Goal: Task Accomplishment & Management: Manage account settings

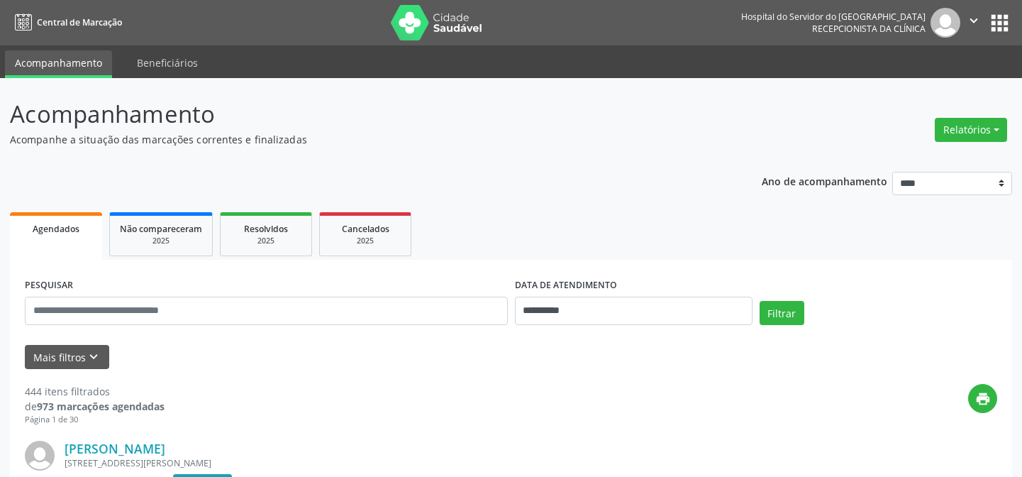
select select "*"
click at [57, 223] on span "Agendados" at bounding box center [56, 229] width 47 height 12
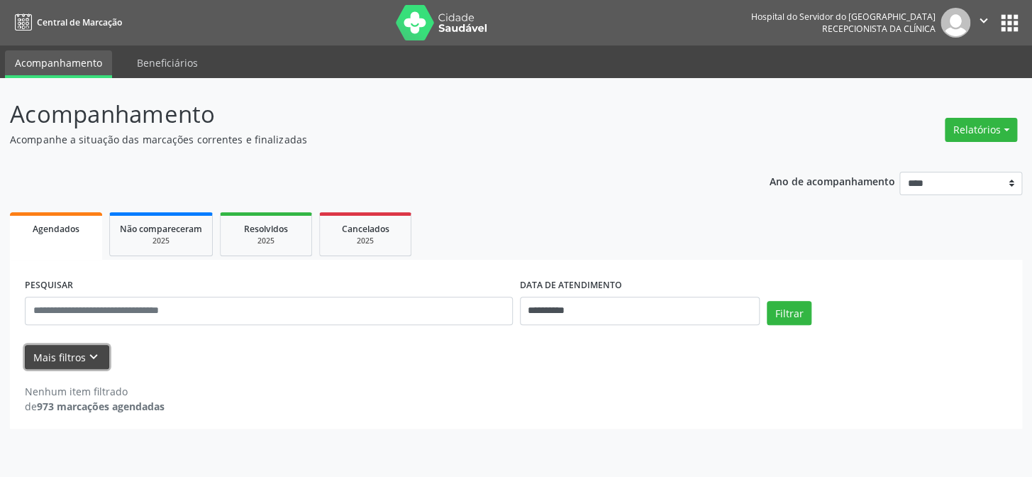
click at [79, 355] on button "Mais filtros keyboard_arrow_down" at bounding box center [67, 357] width 84 height 25
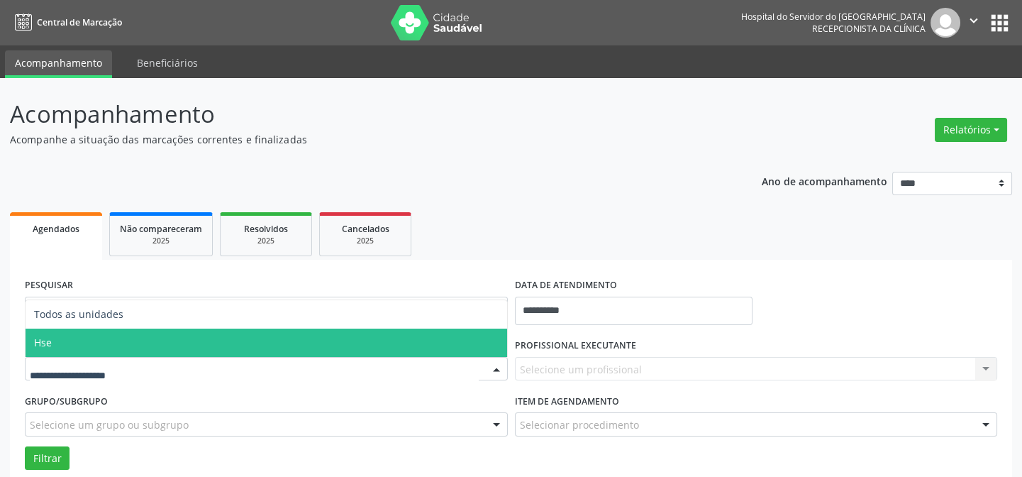
click at [119, 340] on span "Hse" at bounding box center [267, 343] width 482 height 28
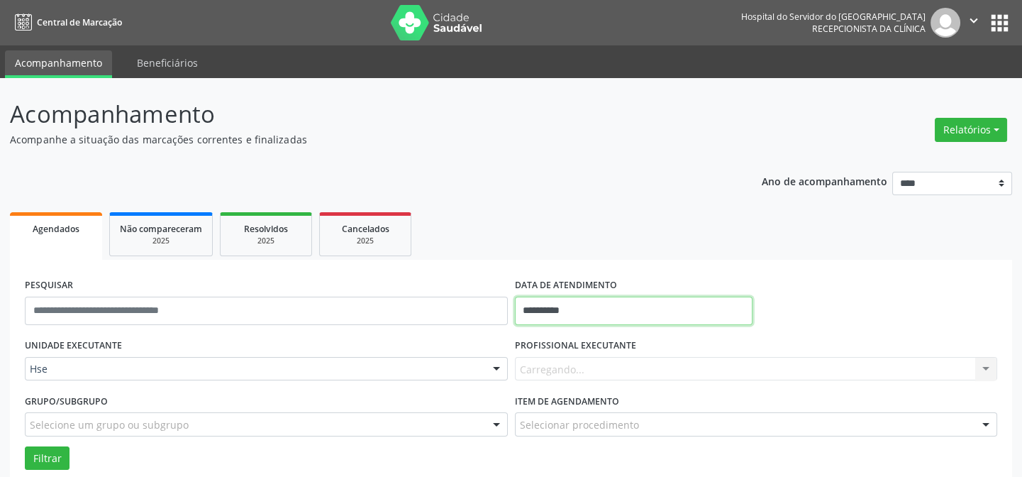
click at [620, 302] on input "**********" at bounding box center [634, 311] width 238 height 28
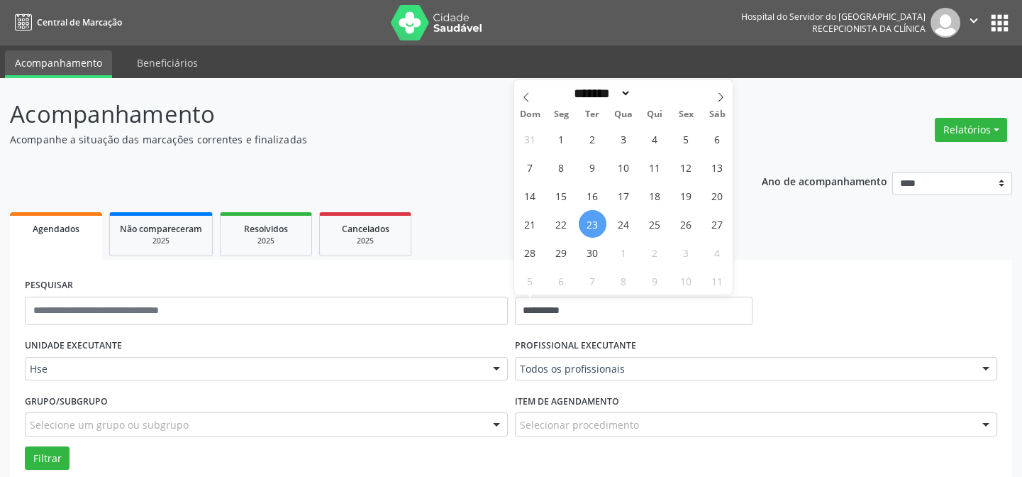
click at [590, 220] on span "23" at bounding box center [593, 224] width 28 height 28
type input "**********"
click at [590, 219] on span "23" at bounding box center [593, 224] width 28 height 28
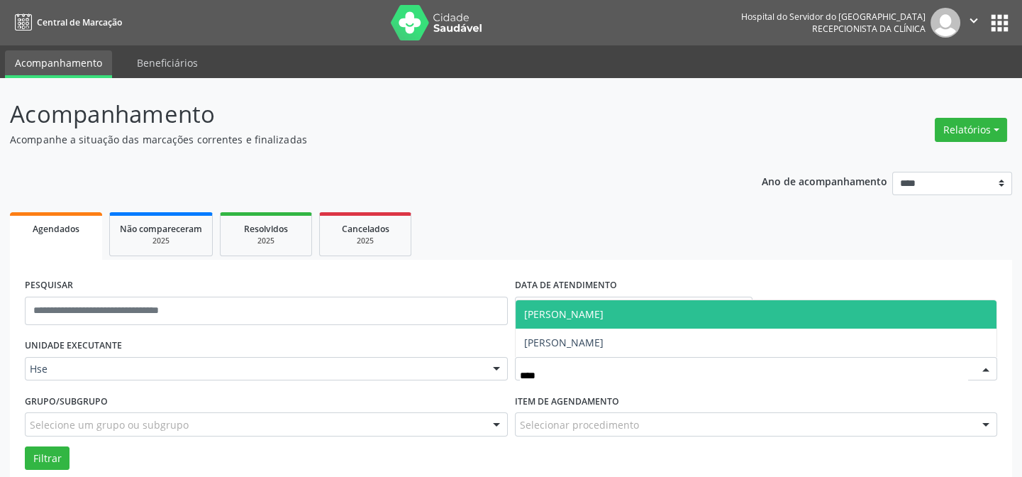
click at [603, 309] on span "[PERSON_NAME]" at bounding box center [563, 313] width 79 height 13
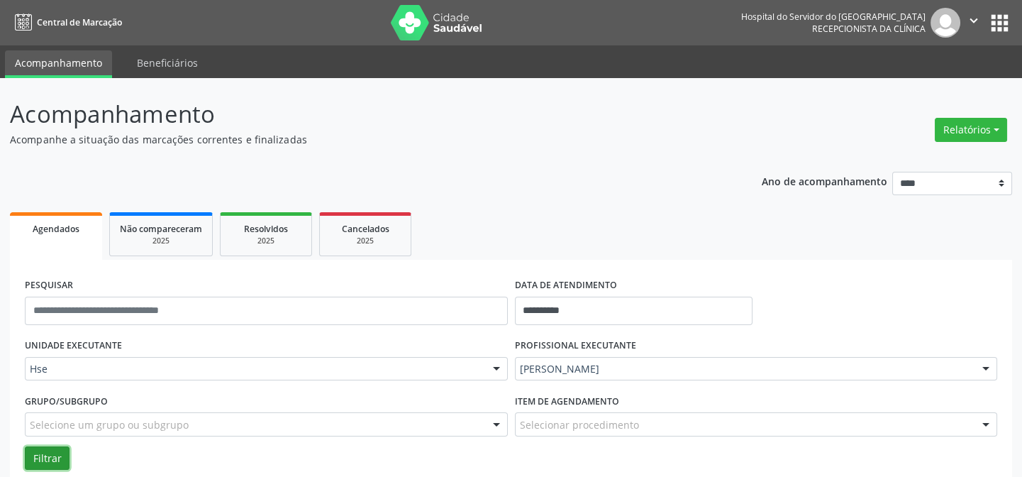
click at [62, 459] on button "Filtrar" at bounding box center [47, 458] width 45 height 24
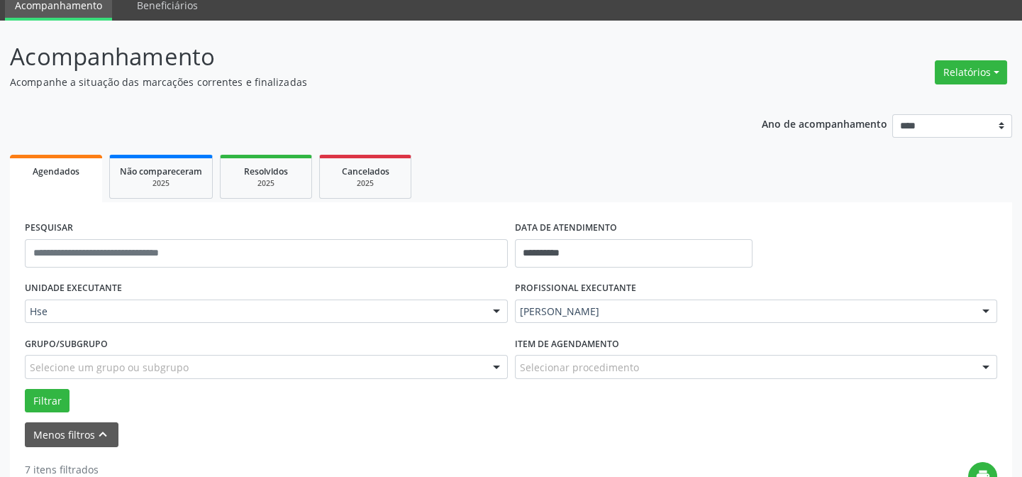
scroll to position [193, 0]
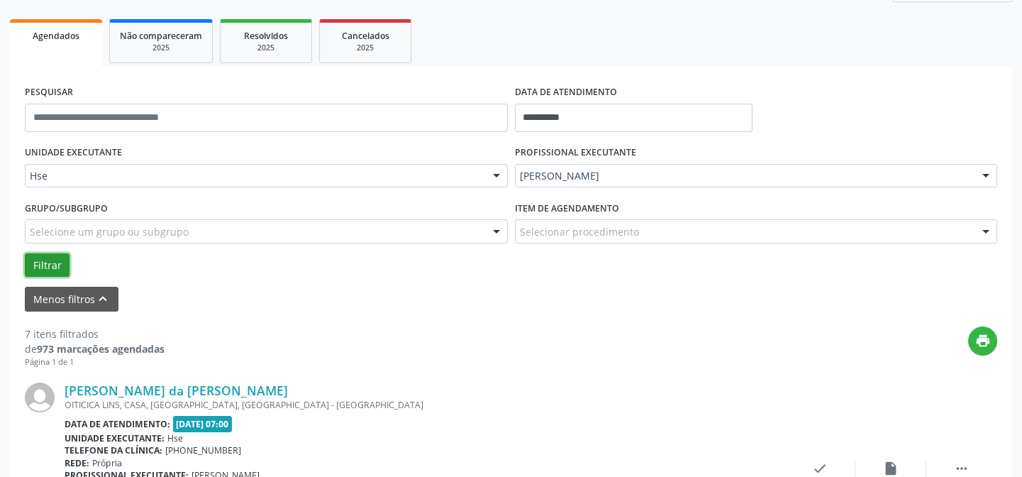
click at [50, 258] on button "Filtrar" at bounding box center [47, 265] width 45 height 24
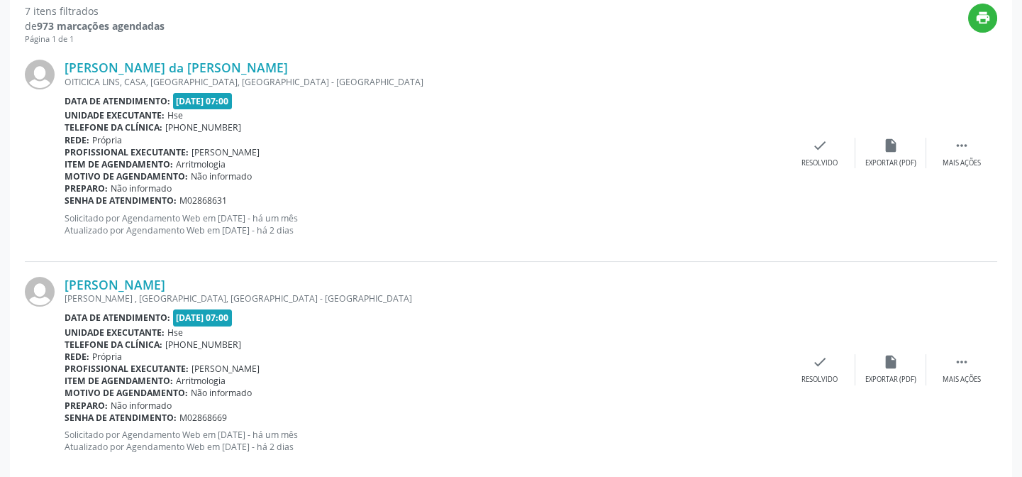
scroll to position [387, 0]
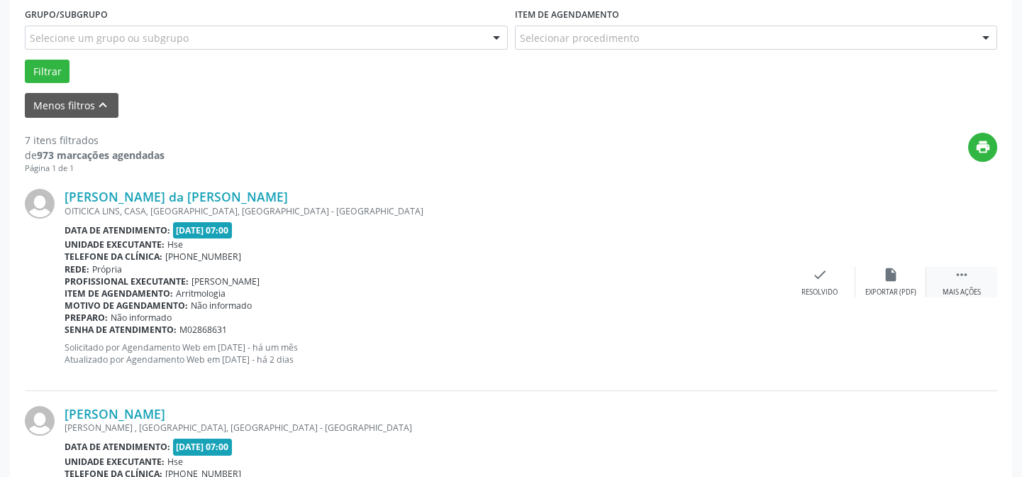
click at [954, 274] on icon "" at bounding box center [962, 275] width 16 height 16
click at [869, 275] on div "alarm_off Não compareceu" at bounding box center [891, 282] width 71 height 31
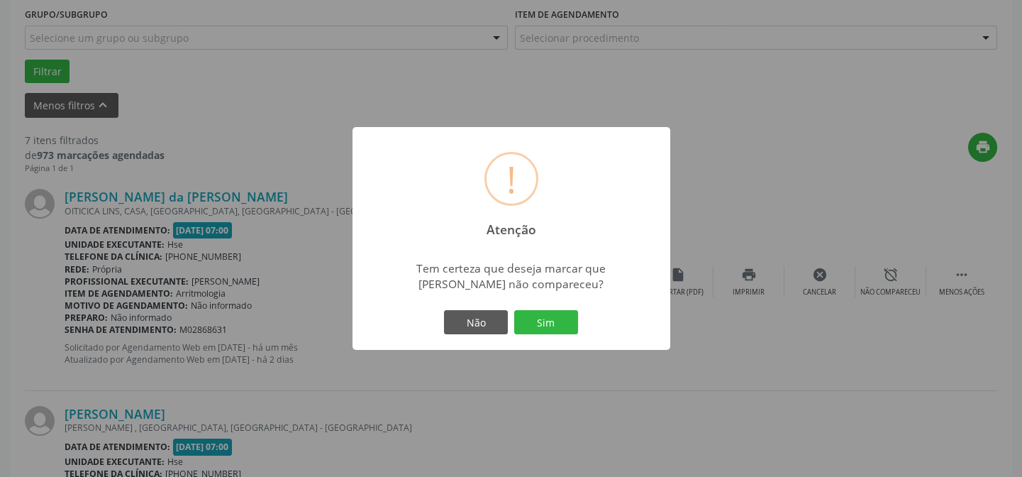
click at [547, 314] on button "Sim" at bounding box center [546, 322] width 64 height 24
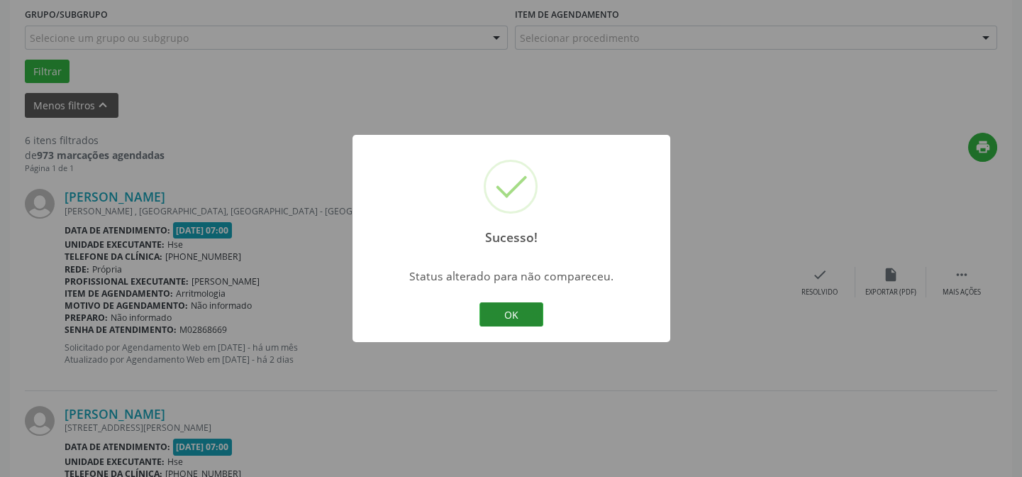
click at [531, 309] on button "OK" at bounding box center [512, 314] width 64 height 24
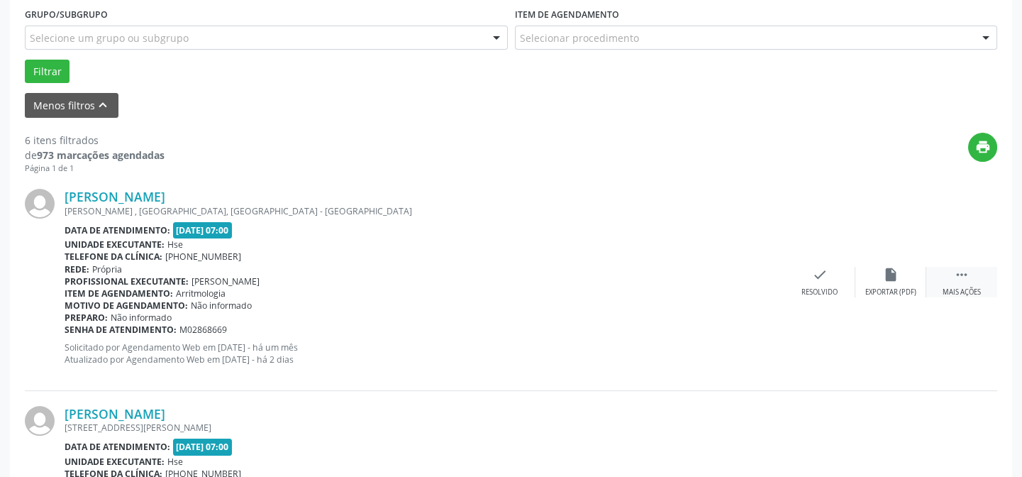
click at [953, 277] on div " Mais ações" at bounding box center [962, 282] width 71 height 31
click at [875, 282] on div "alarm_off Não compareceu" at bounding box center [891, 282] width 71 height 31
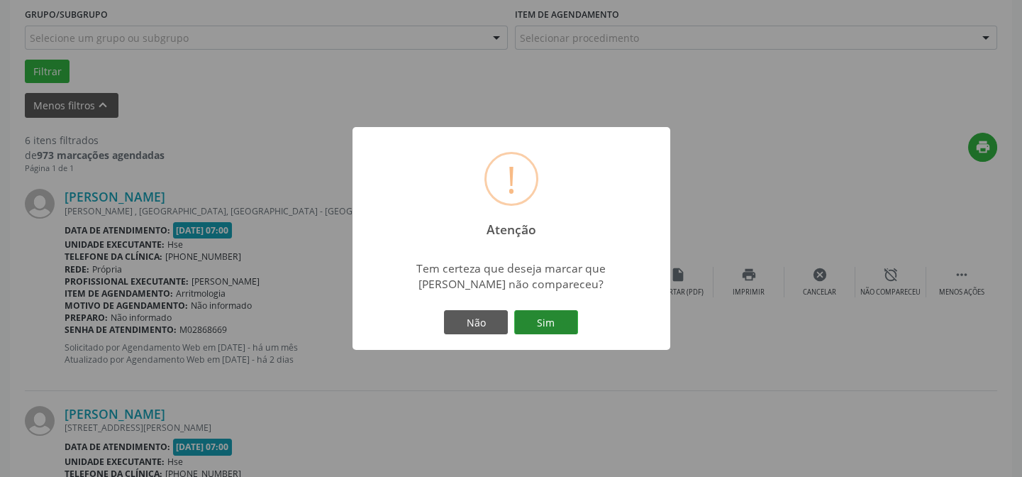
click at [567, 314] on button "Sim" at bounding box center [546, 322] width 64 height 24
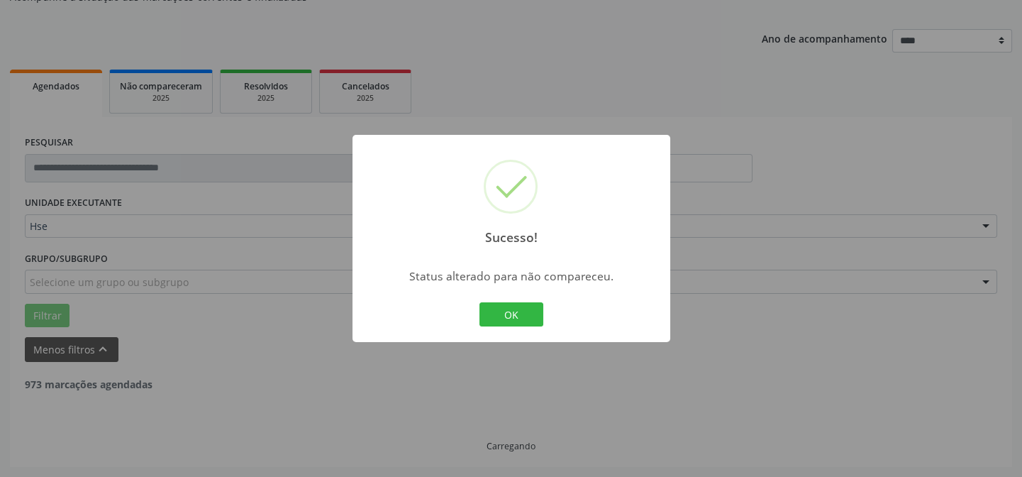
scroll to position [142, 0]
drag, startPoint x: 531, startPoint y: 311, endPoint x: 539, endPoint y: 316, distance: 9.3
click at [532, 312] on button "OK" at bounding box center [512, 314] width 64 height 24
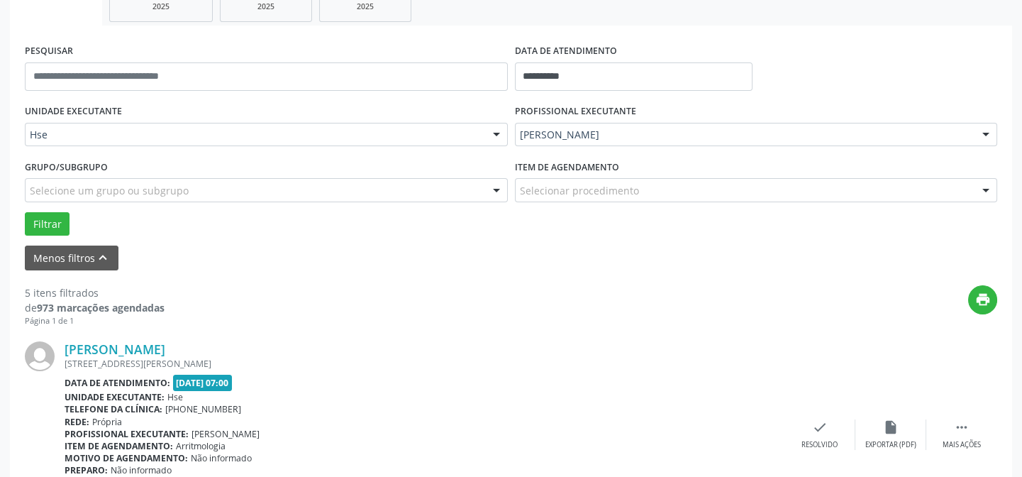
scroll to position [335, 0]
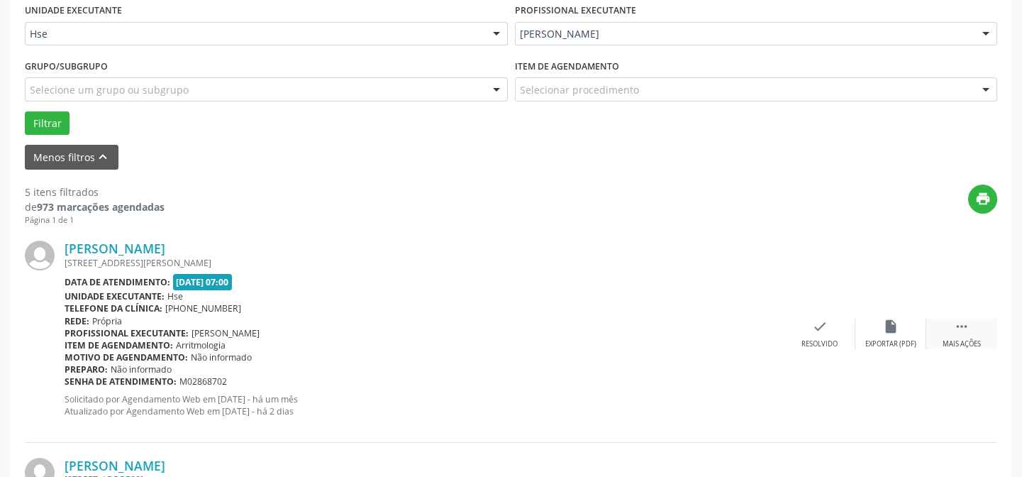
click at [959, 330] on icon "" at bounding box center [962, 327] width 16 height 16
click at [877, 336] on div "alarm_off Não compareceu" at bounding box center [891, 334] width 71 height 31
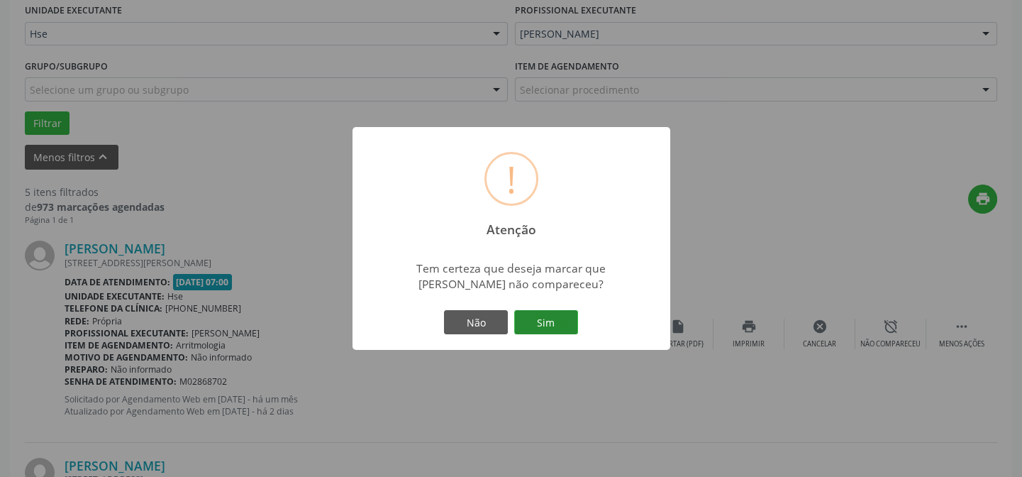
click at [556, 320] on button "Sim" at bounding box center [546, 322] width 64 height 24
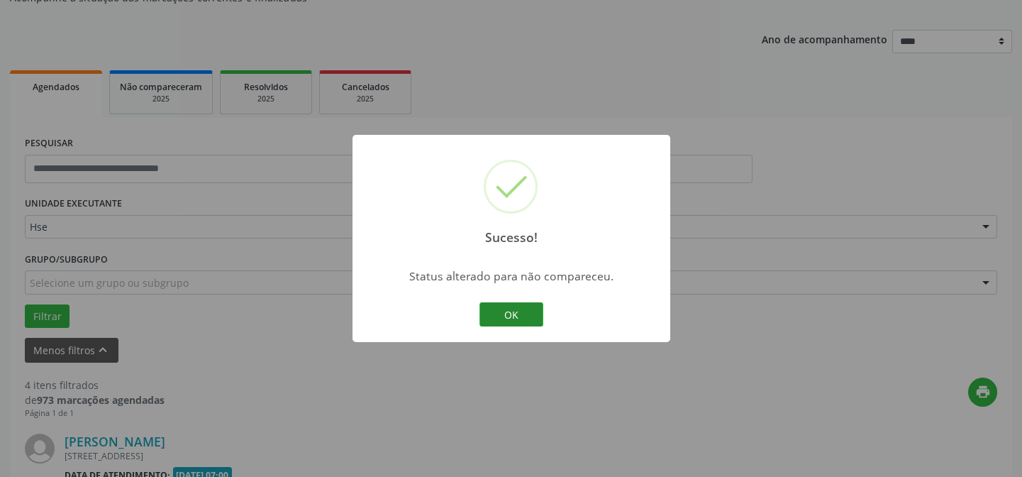
click at [504, 311] on button "OK" at bounding box center [512, 314] width 64 height 24
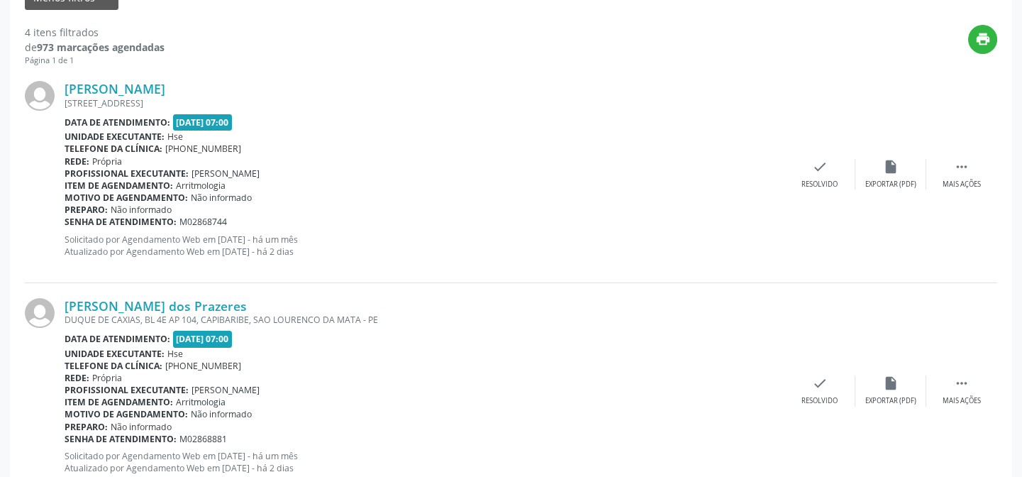
scroll to position [529, 0]
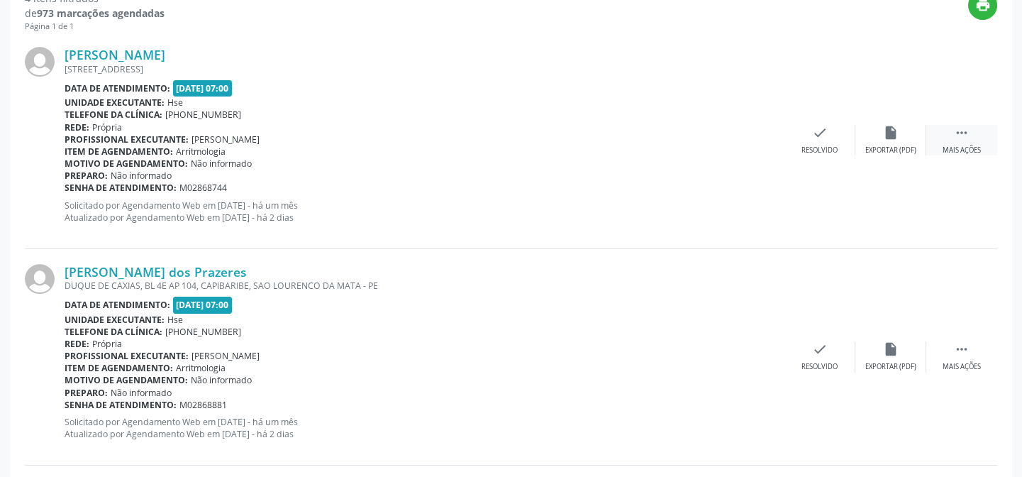
click at [963, 143] on div " Mais ações" at bounding box center [962, 140] width 71 height 31
click at [898, 140] on div "alarm_off Não compareceu" at bounding box center [891, 140] width 71 height 31
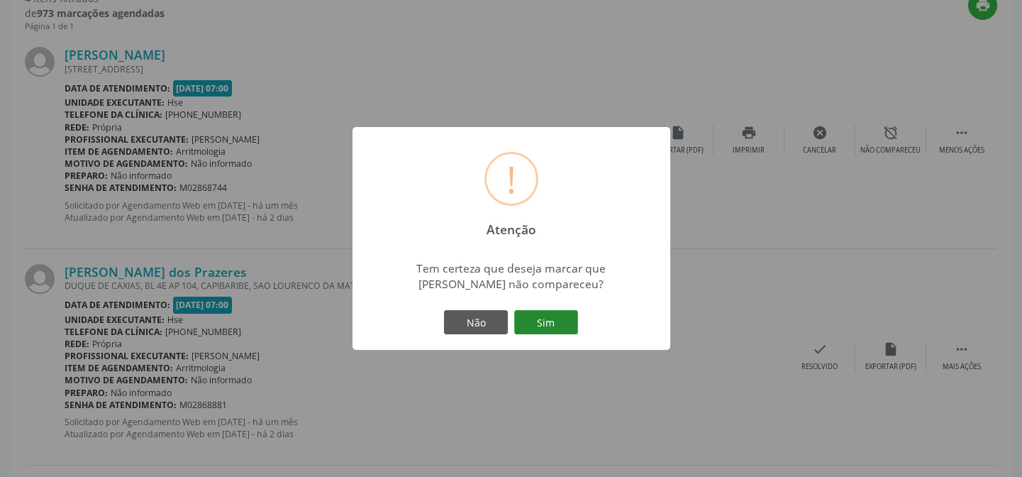
click at [574, 321] on button "Sim" at bounding box center [546, 322] width 64 height 24
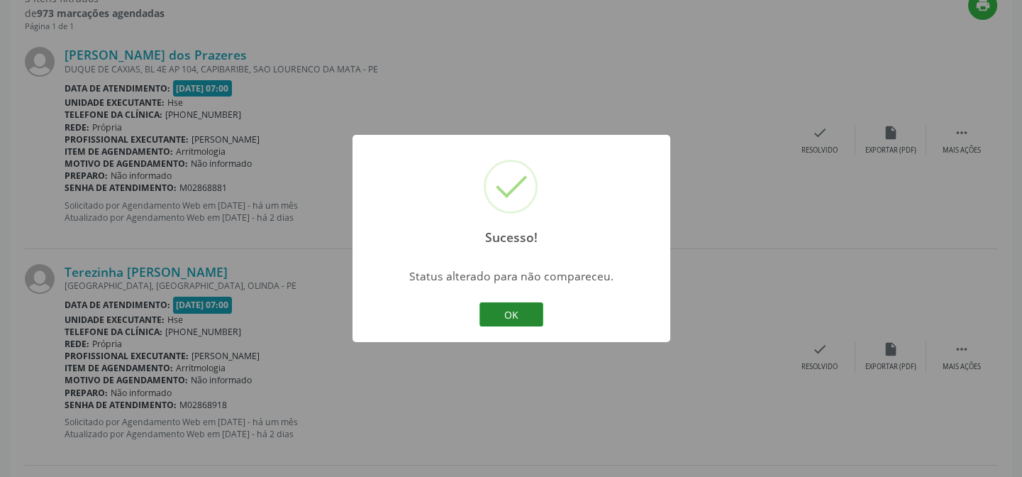
click at [499, 309] on button "OK" at bounding box center [512, 314] width 64 height 24
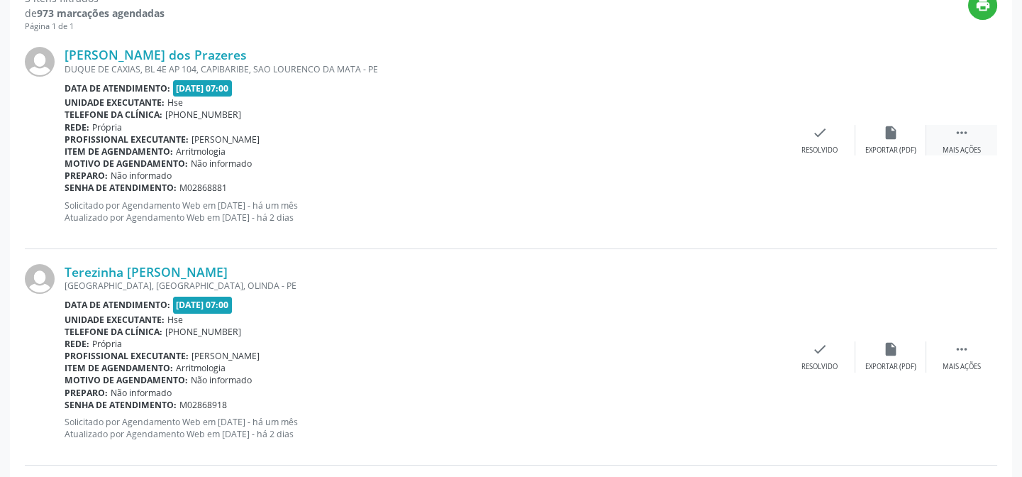
click at [969, 133] on icon "" at bounding box center [962, 133] width 16 height 16
click at [872, 136] on div "alarm_off Não compareceu" at bounding box center [891, 140] width 71 height 31
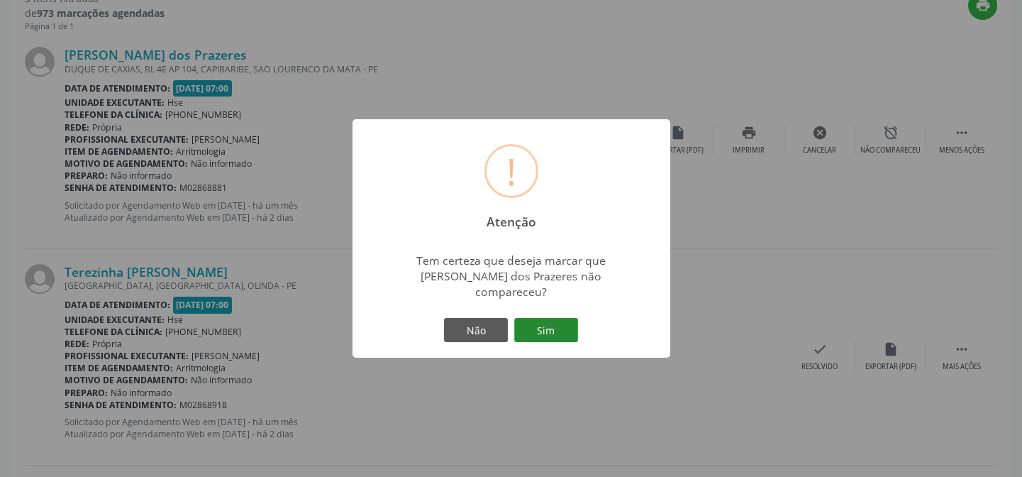
click at [540, 319] on button "Sim" at bounding box center [546, 330] width 64 height 24
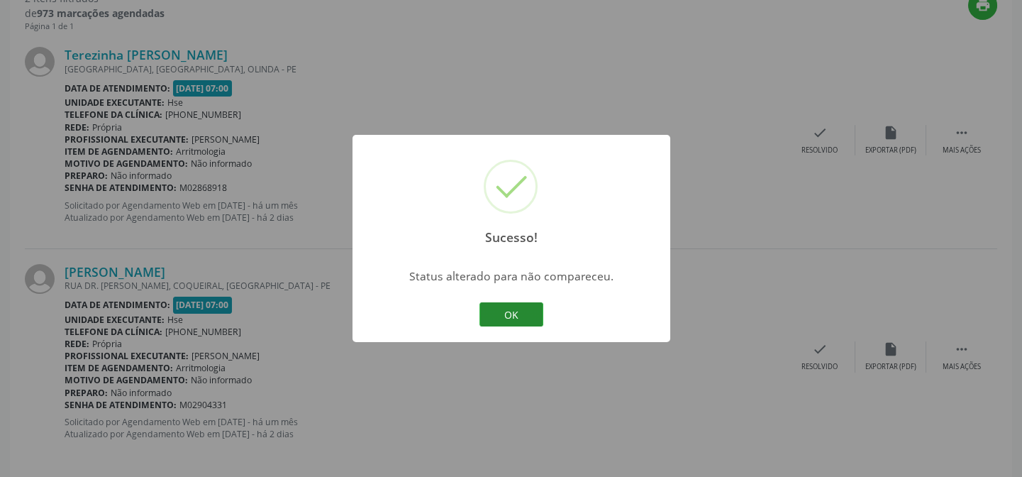
click at [521, 311] on button "OK" at bounding box center [512, 314] width 64 height 24
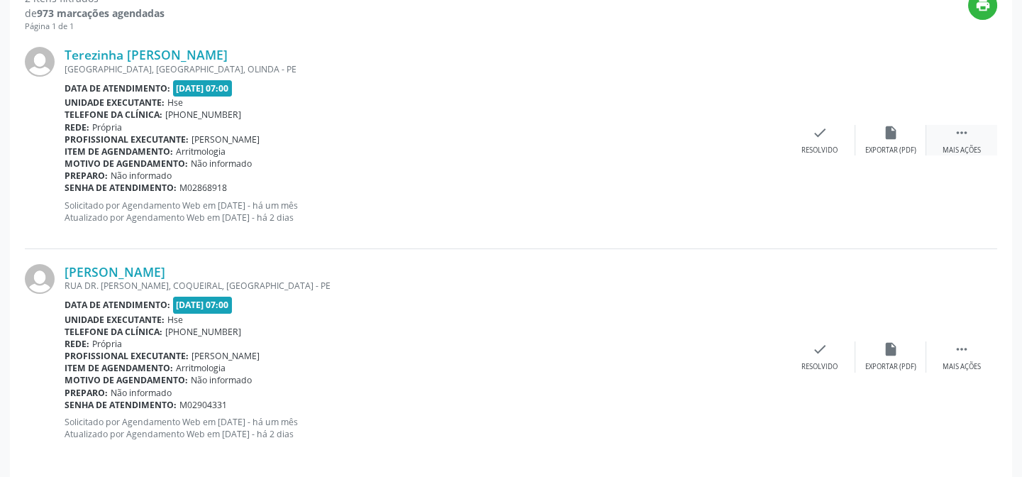
click at [961, 145] on div "Mais ações" at bounding box center [962, 150] width 38 height 10
click at [888, 138] on icon "alarm_off" at bounding box center [891, 133] width 16 height 16
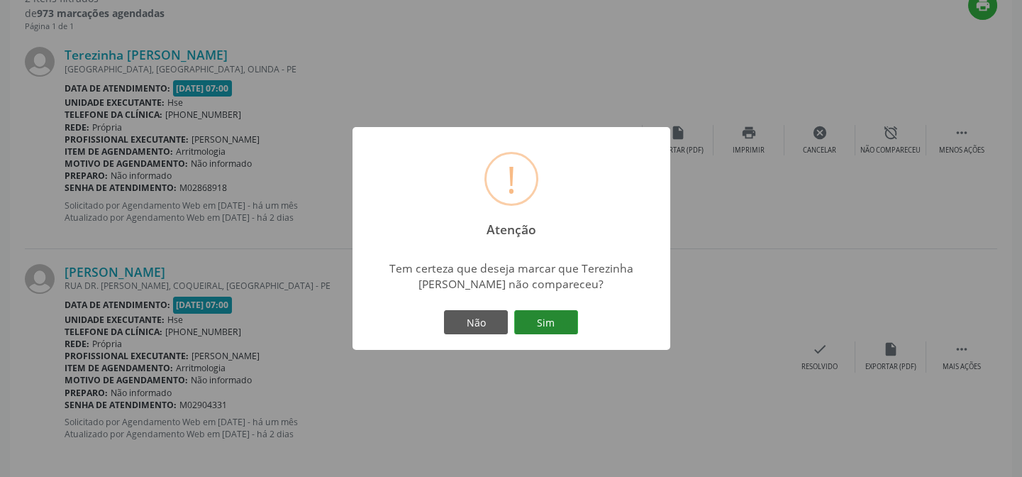
click at [553, 319] on button "Sim" at bounding box center [546, 322] width 64 height 24
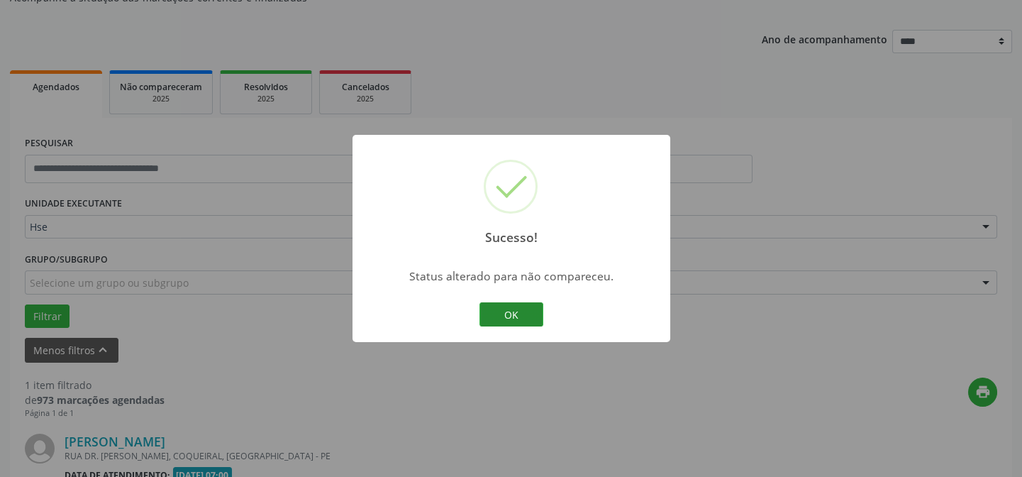
scroll to position [324, 0]
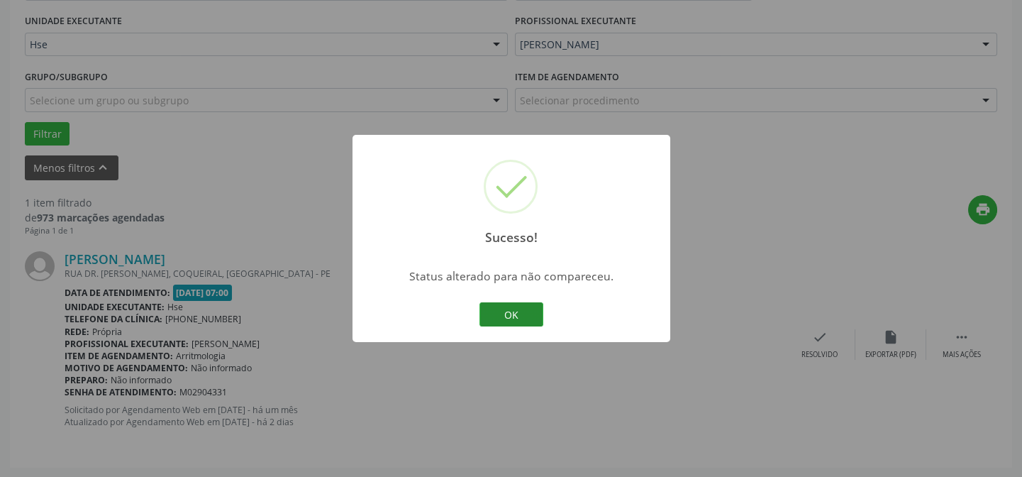
click at [518, 311] on button "OK" at bounding box center [512, 314] width 64 height 24
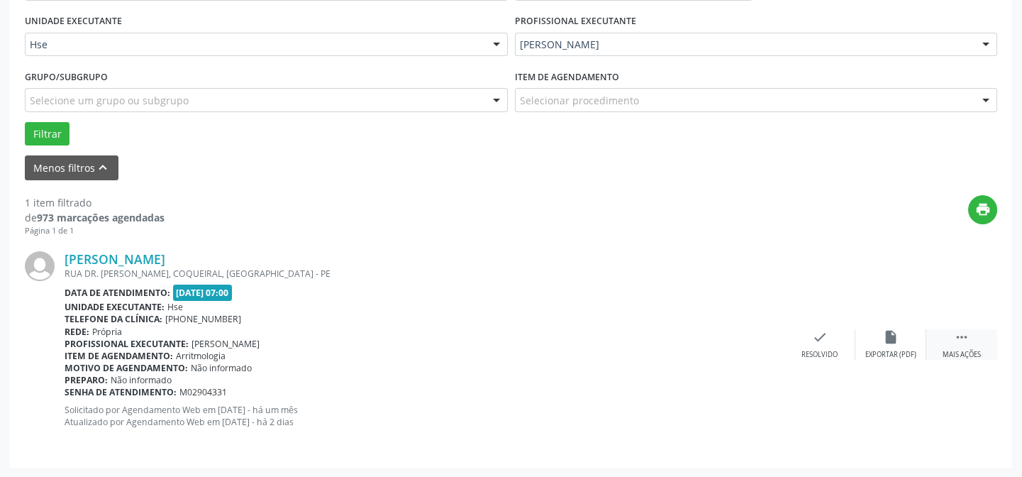
click at [955, 346] on div " Mais ações" at bounding box center [962, 344] width 71 height 31
click at [901, 340] on div "alarm_off Não compareceu" at bounding box center [891, 344] width 71 height 31
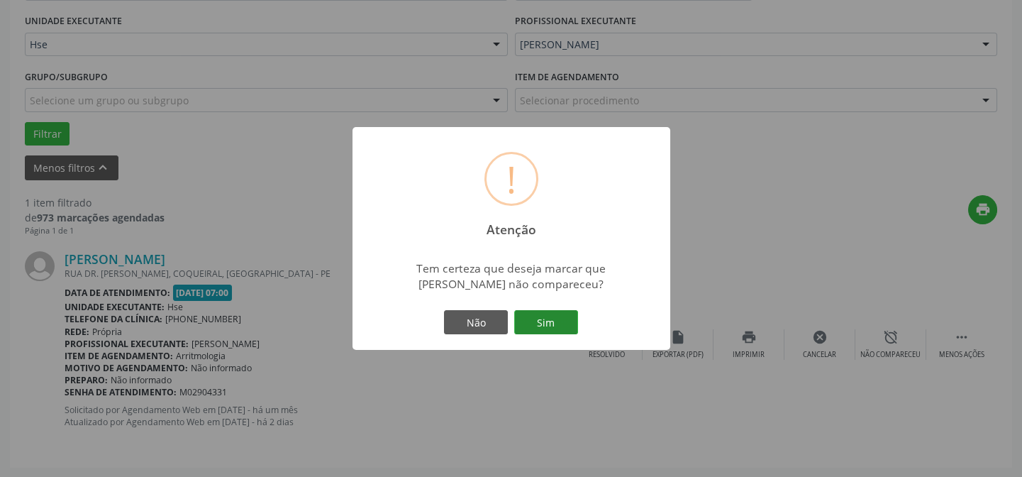
click at [532, 319] on button "Sim" at bounding box center [546, 322] width 64 height 24
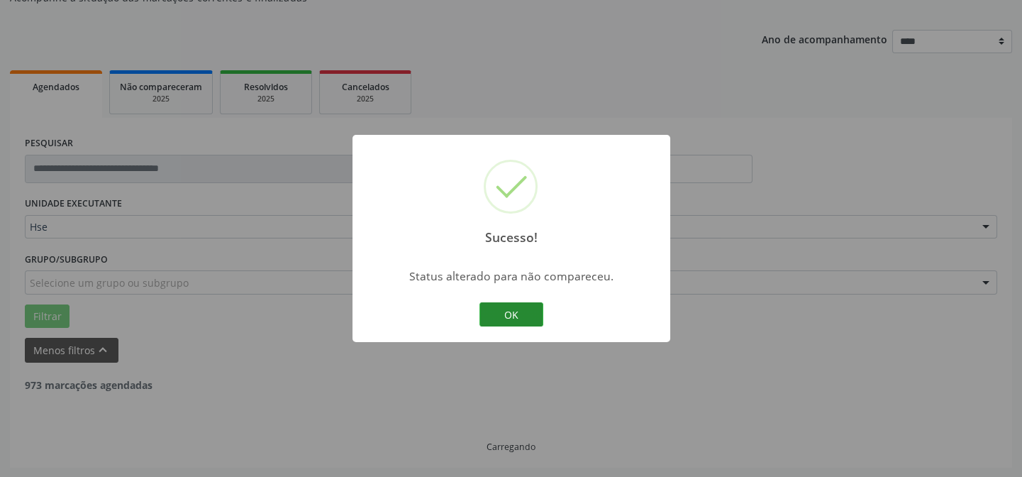
scroll to position [96, 0]
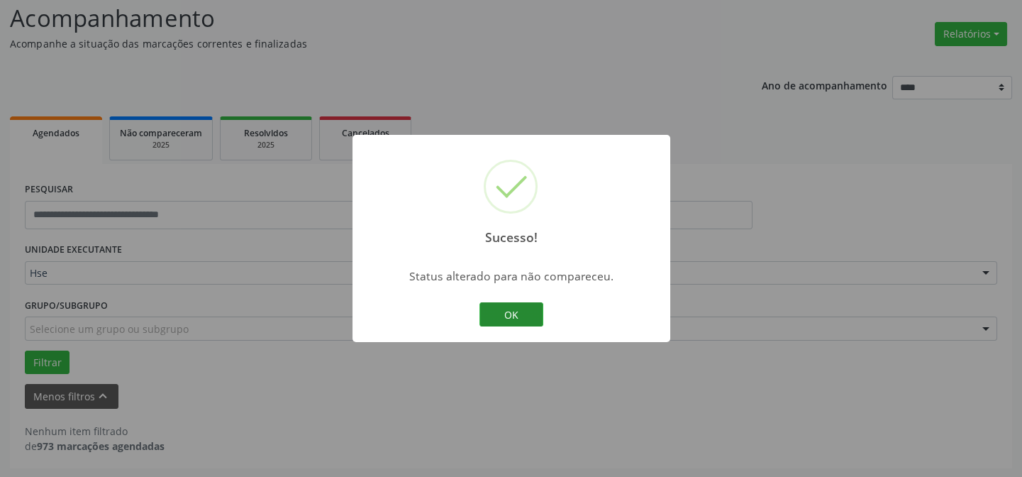
click at [532, 317] on button "OK" at bounding box center [512, 314] width 64 height 24
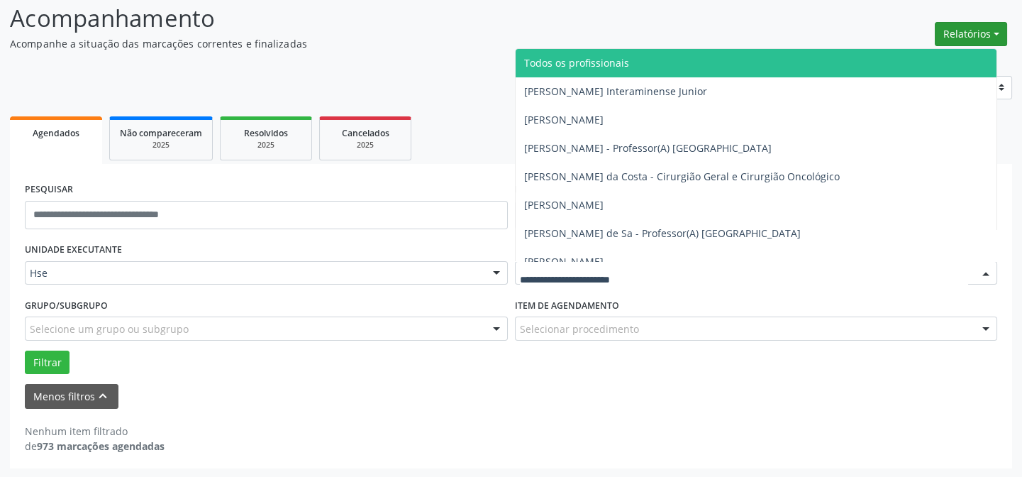
click at [964, 28] on button "Relatórios" at bounding box center [971, 34] width 72 height 24
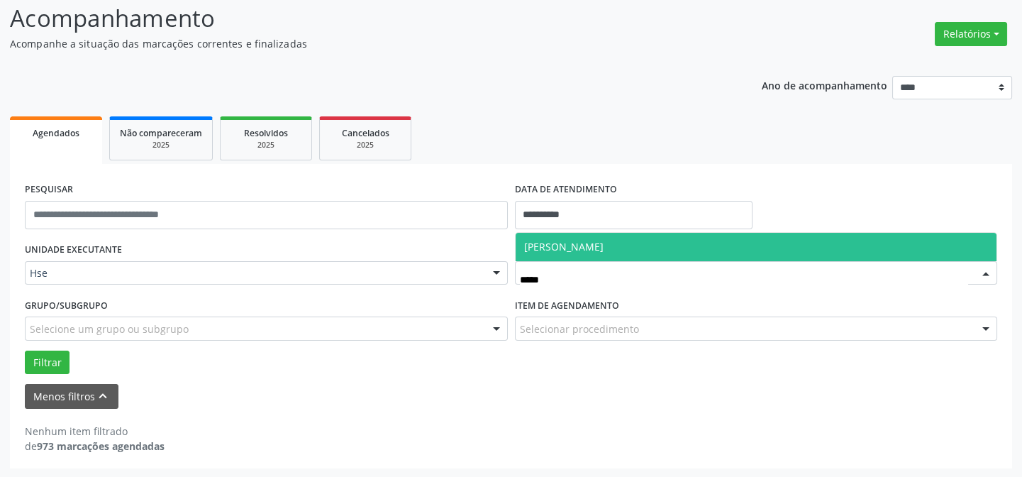
type input "******"
click at [702, 241] on span "[PERSON_NAME]" at bounding box center [757, 247] width 482 height 28
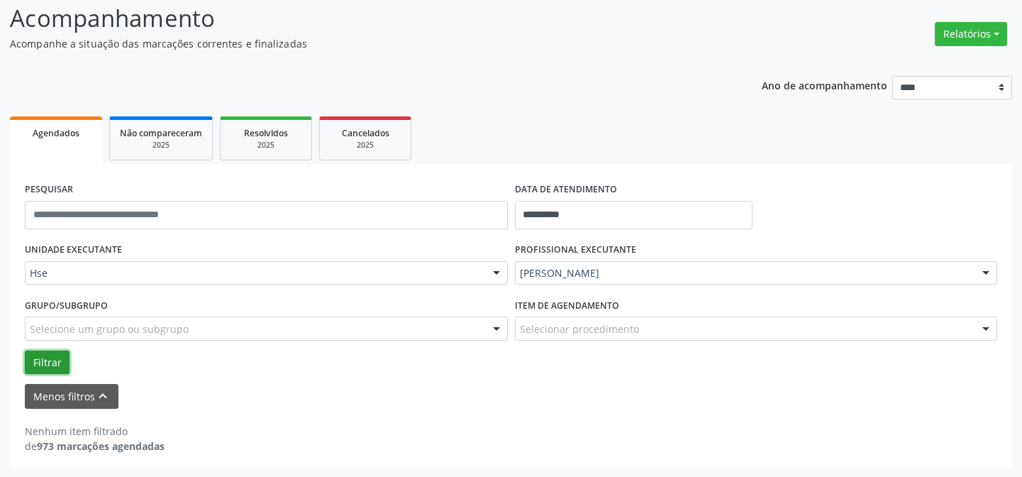
click at [38, 358] on button "Filtrar" at bounding box center [47, 363] width 45 height 24
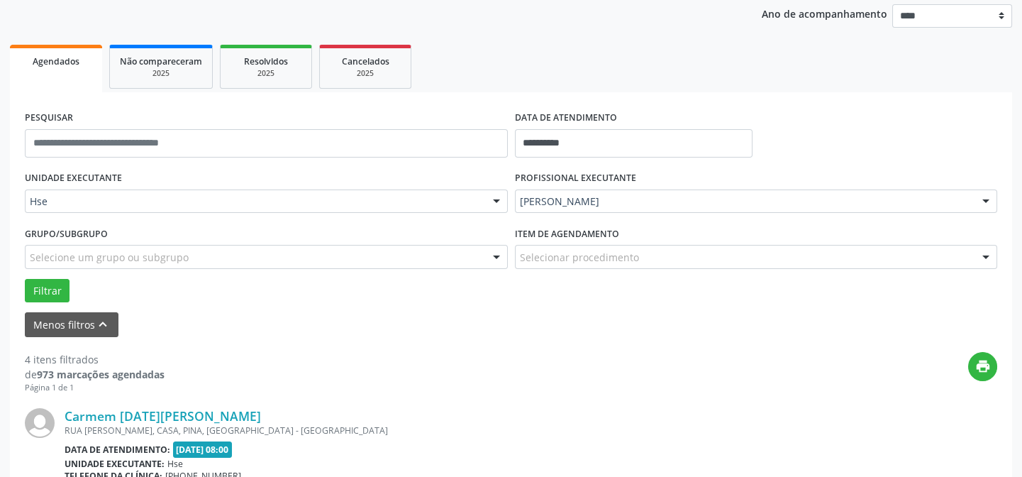
scroll to position [289, 0]
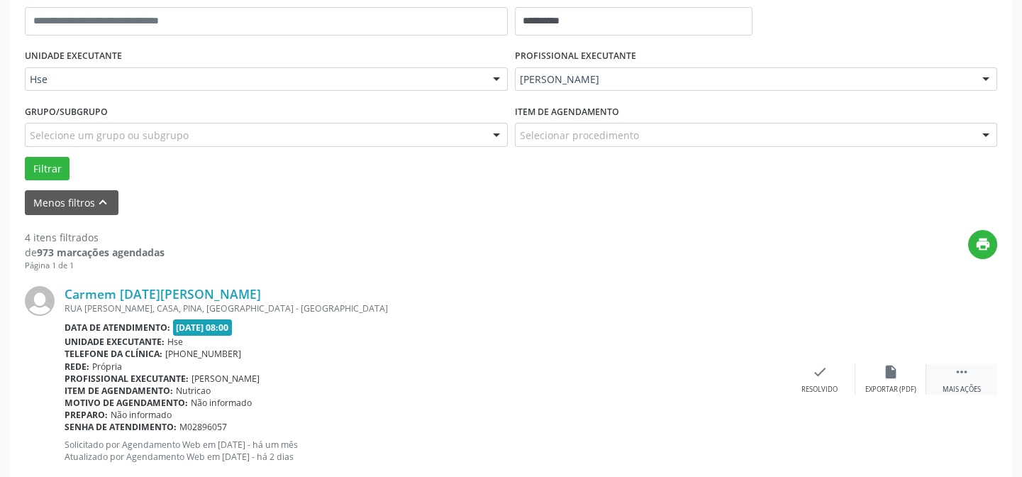
click at [961, 387] on div "Mais ações" at bounding box center [962, 390] width 38 height 10
click at [886, 378] on icon "alarm_off" at bounding box center [891, 372] width 16 height 16
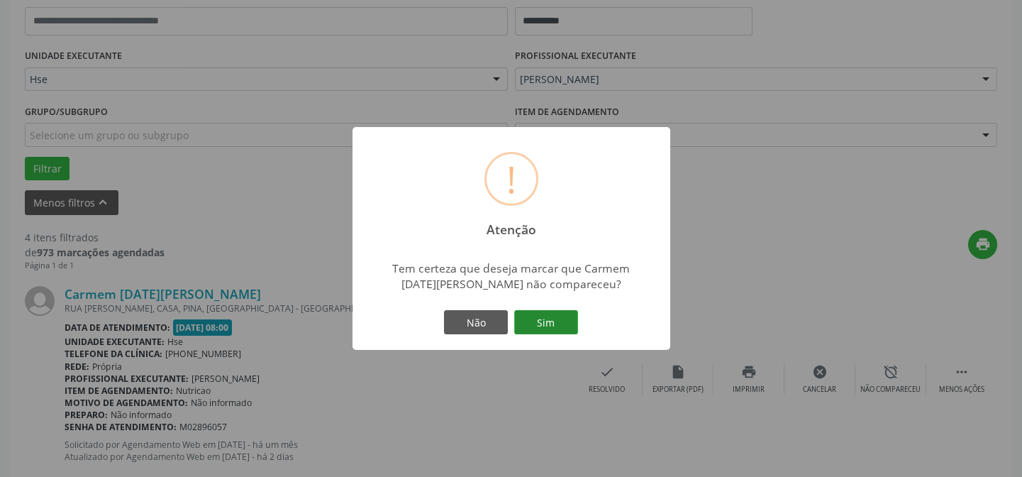
click at [546, 323] on button "Sim" at bounding box center [546, 322] width 64 height 24
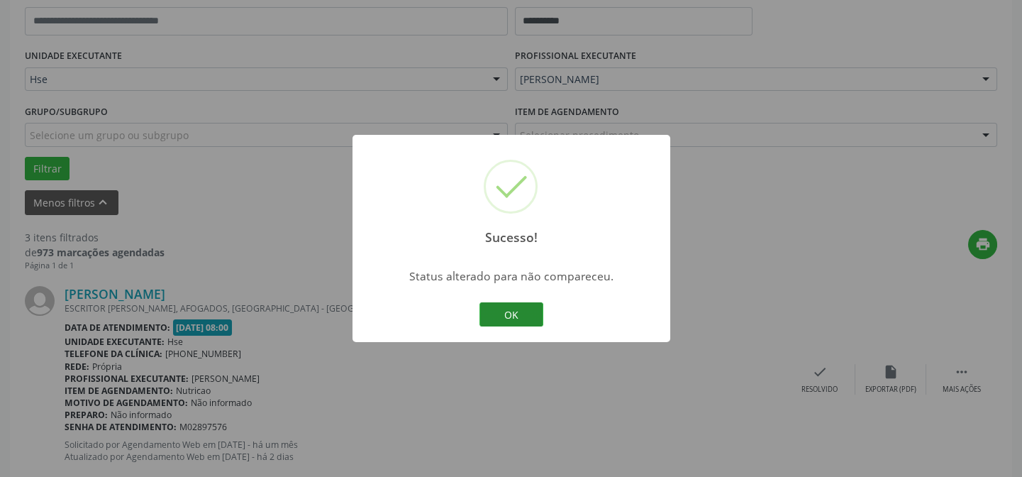
click at [536, 311] on button "OK" at bounding box center [512, 314] width 64 height 24
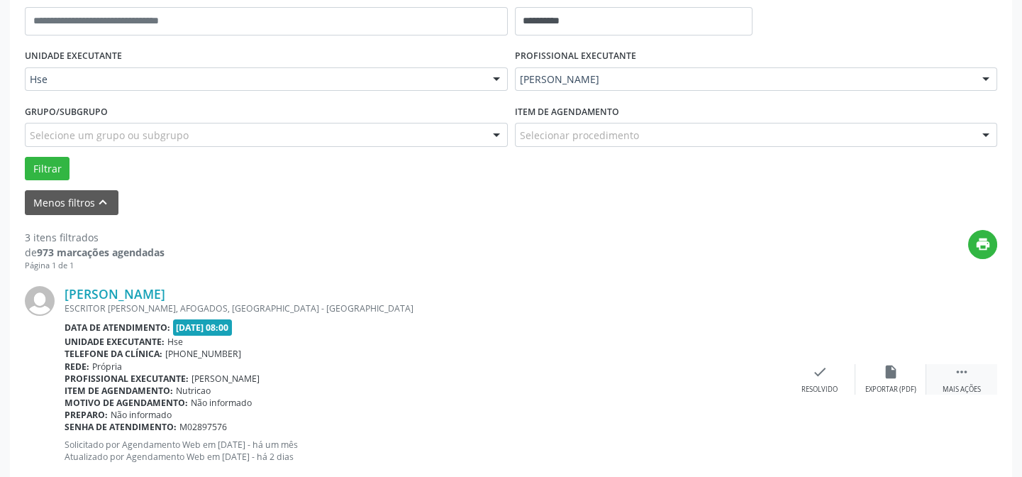
click at [953, 377] on div " Mais ações" at bounding box center [962, 379] width 71 height 31
click at [895, 378] on icon "alarm_off" at bounding box center [891, 372] width 16 height 16
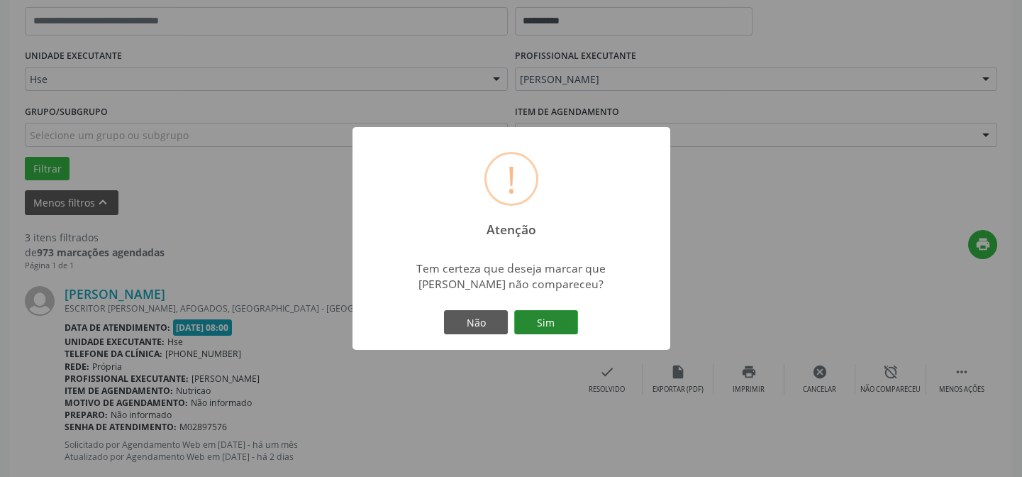
click at [546, 319] on button "Sim" at bounding box center [546, 322] width 64 height 24
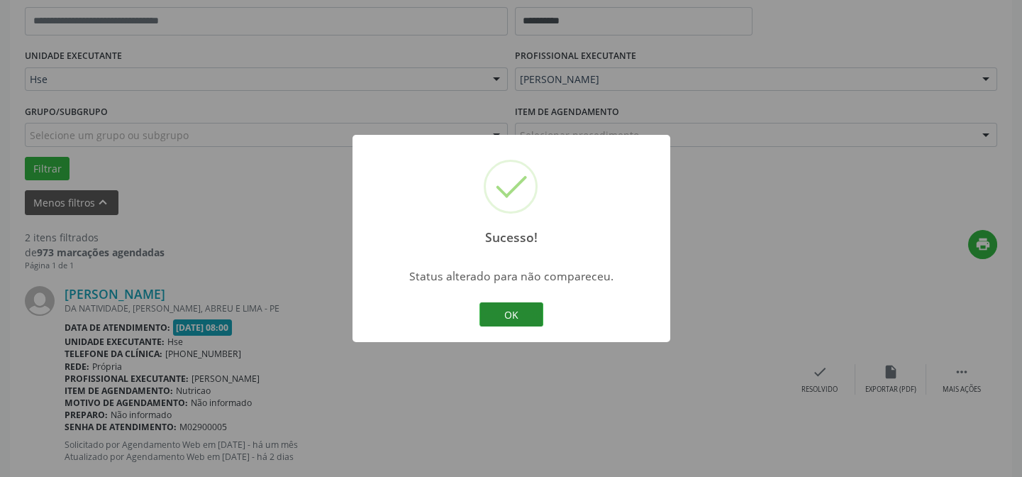
click at [506, 319] on button "OK" at bounding box center [512, 314] width 64 height 24
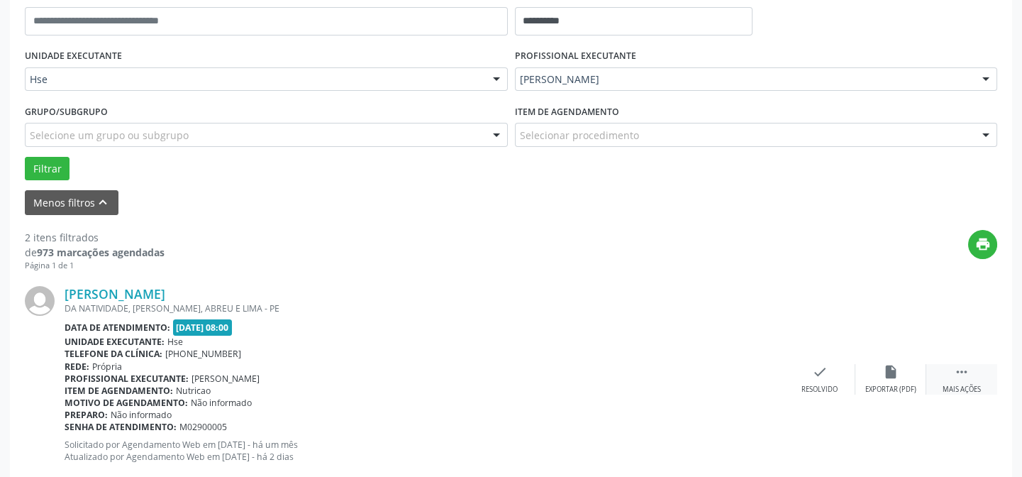
click at [961, 378] on icon "" at bounding box center [962, 372] width 16 height 16
click at [883, 370] on icon "alarm_off" at bounding box center [891, 372] width 16 height 16
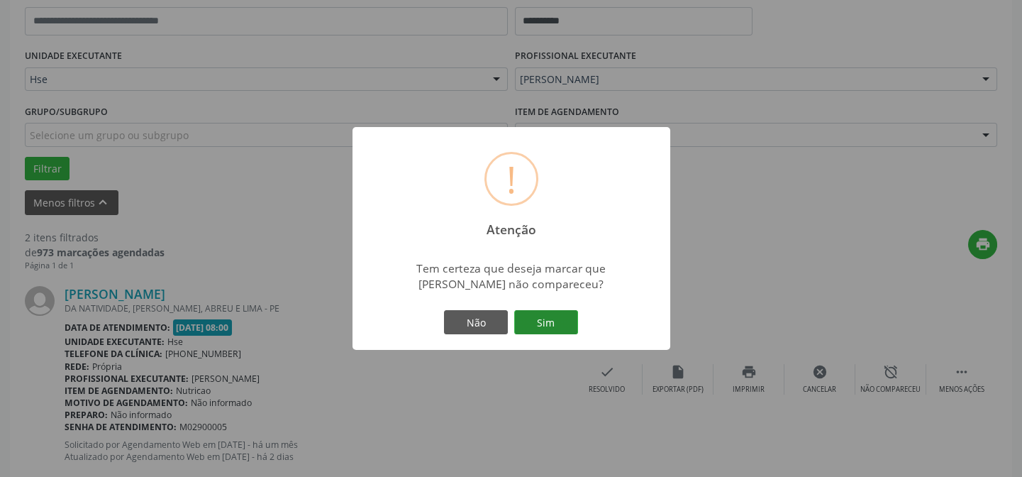
click at [553, 315] on button "Sim" at bounding box center [546, 322] width 64 height 24
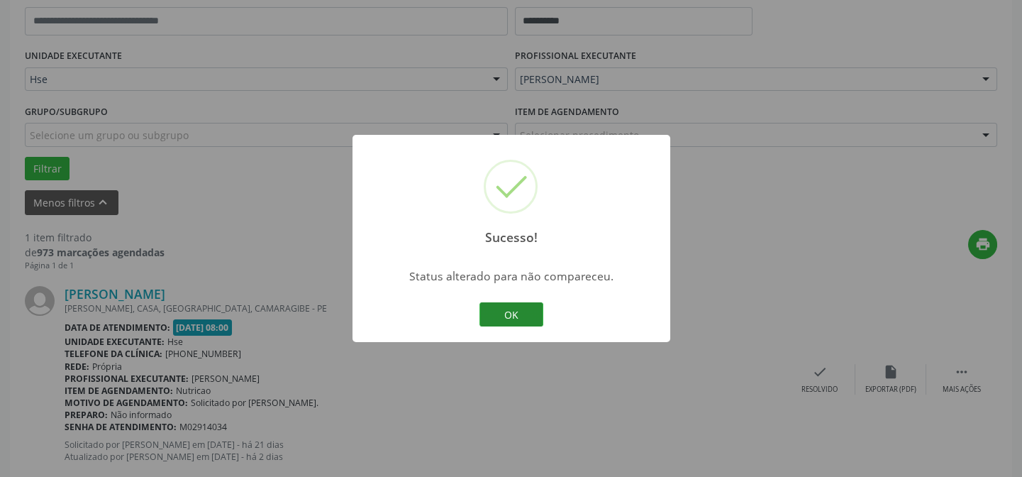
click at [514, 306] on button "OK" at bounding box center [512, 314] width 64 height 24
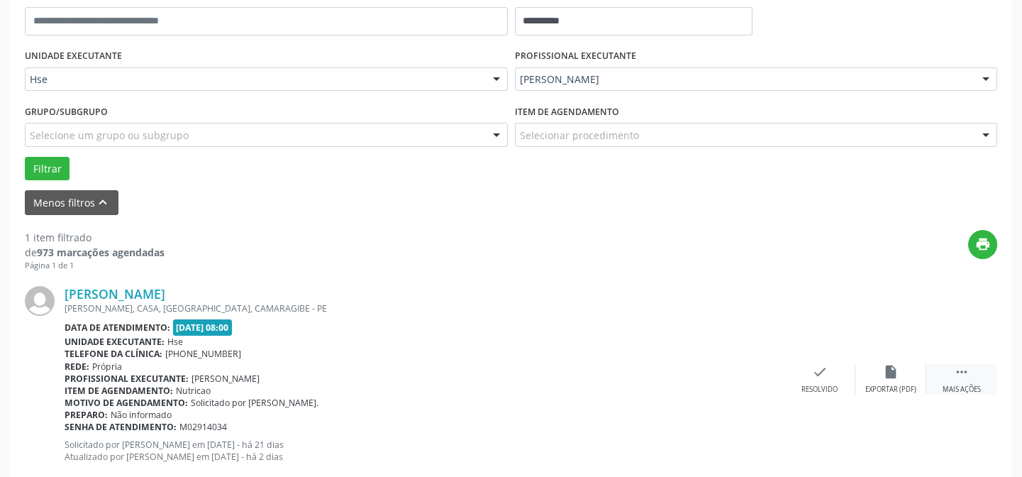
click at [944, 380] on div " Mais ações" at bounding box center [962, 379] width 71 height 31
click at [895, 385] on div "Não compareceu" at bounding box center [891, 390] width 60 height 10
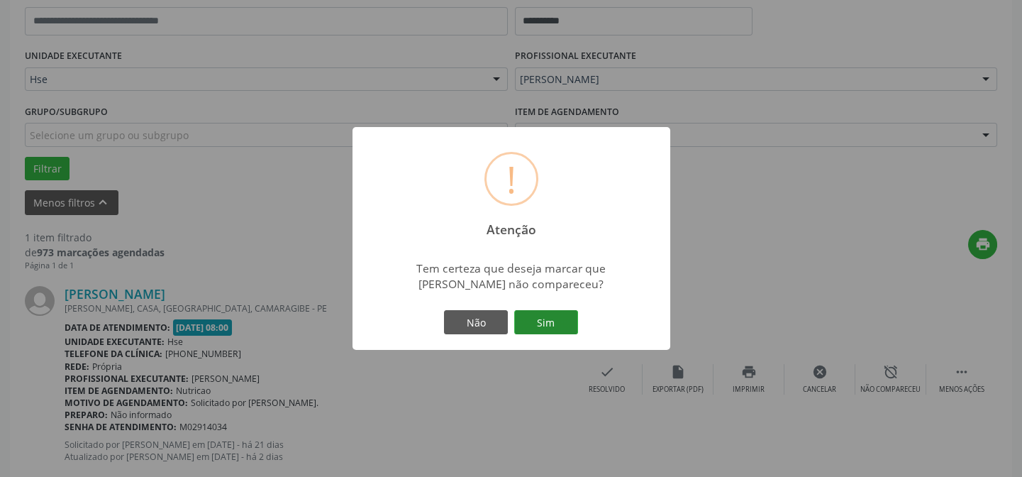
click at [556, 323] on button "Sim" at bounding box center [546, 322] width 64 height 24
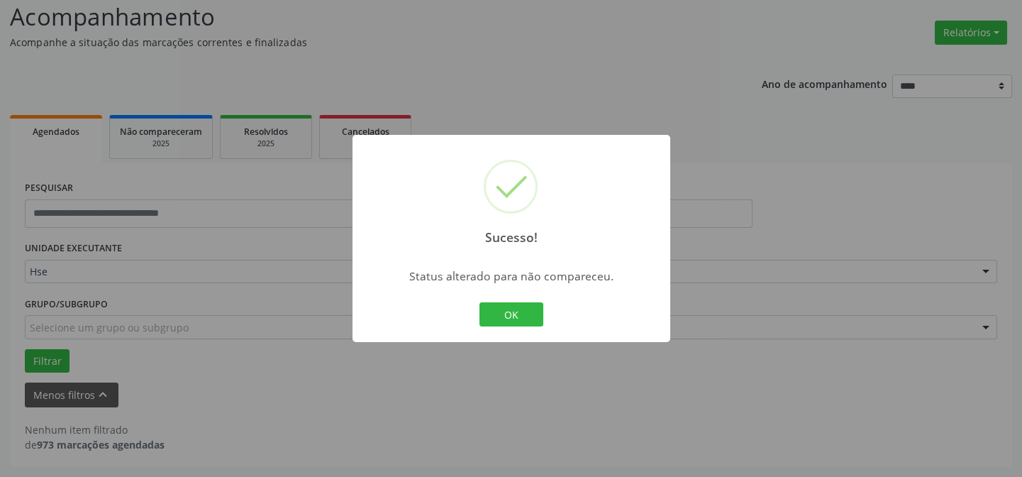
scroll to position [96, 0]
click at [502, 316] on button "OK" at bounding box center [512, 314] width 64 height 24
